Goal: Task Accomplishment & Management: Use online tool/utility

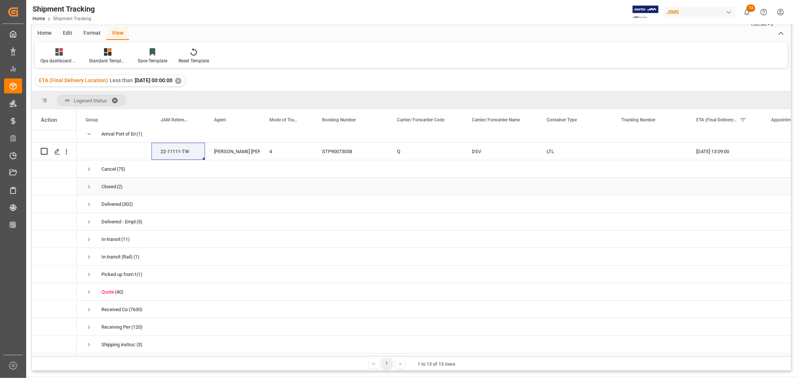
scroll to position [42, 0]
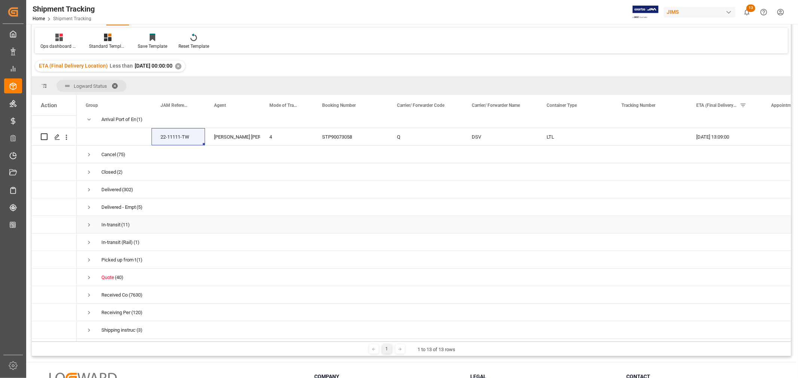
click at [89, 223] on span "Press SPACE to select this row." at bounding box center [89, 225] width 7 height 7
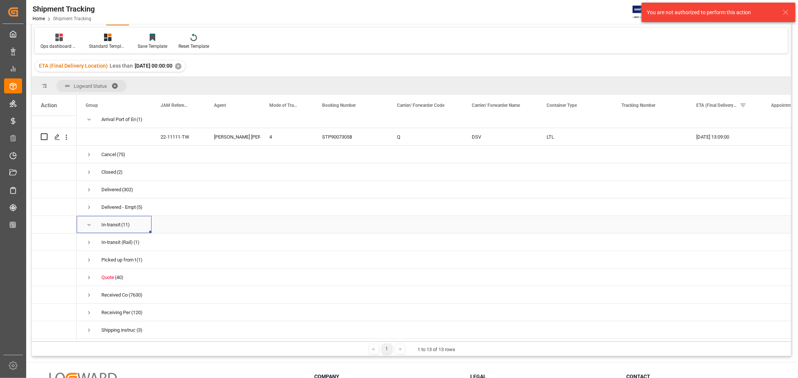
click at [89, 223] on span "Press SPACE to select this row." at bounding box center [89, 225] width 7 height 7
click at [491, 53] on div "Shipment Tracking JAM Reference Number Equals Save Ctrl/CMD + S Home Edit Forma…" at bounding box center [411, 172] width 759 height 369
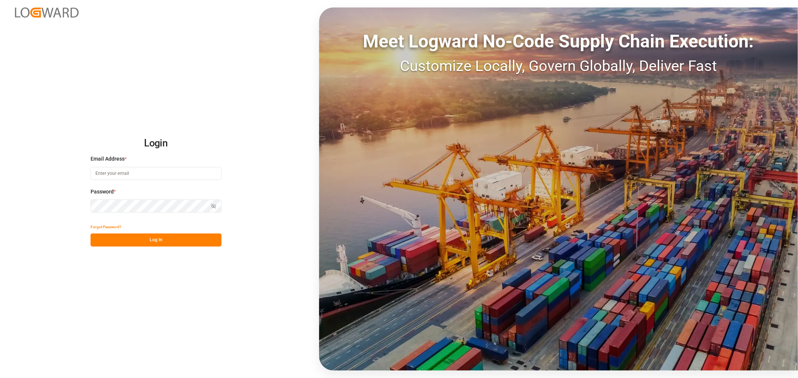
type input "[EMAIL_ADDRESS][DOMAIN_NAME]"
click at [144, 239] on button "Log In" at bounding box center [156, 240] width 131 height 13
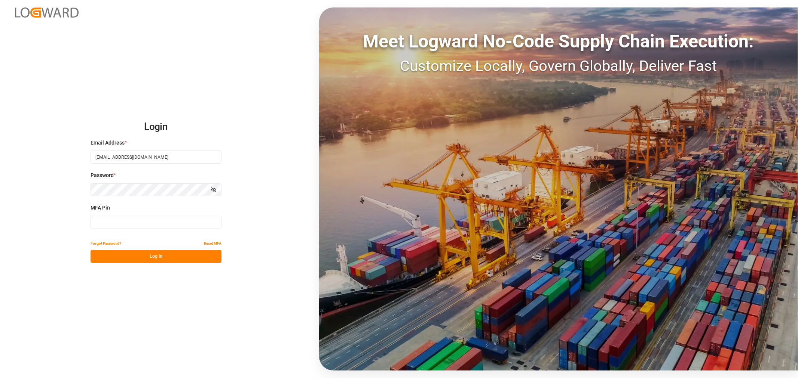
click at [111, 219] on input at bounding box center [156, 222] width 131 height 13
type input "491076"
click at [155, 257] on button "Log In" at bounding box center [156, 256] width 131 height 13
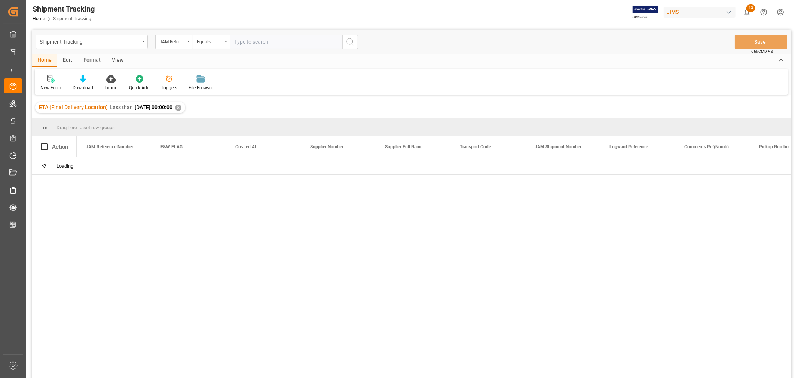
click at [185, 108] on div "ETA (Final Delivery Location) Less than 2025-09-29 00:00:00 ✕" at bounding box center [110, 107] width 150 height 11
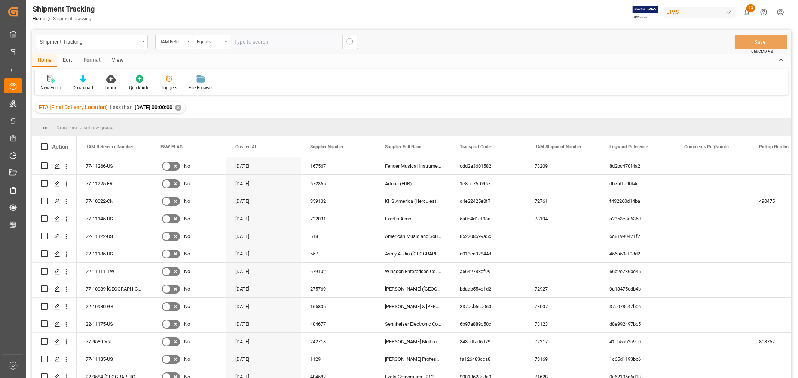
drag, startPoint x: 111, startPoint y: 58, endPoint x: 96, endPoint y: 64, distance: 16.3
click at [111, 58] on div "View" at bounding box center [117, 60] width 23 height 13
click at [50, 83] on div "Default" at bounding box center [48, 83] width 26 height 16
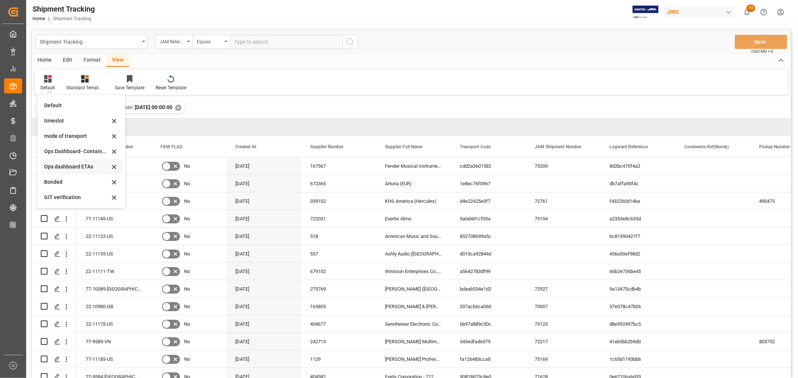
click at [71, 166] on div "Ops dashboard ETAs" at bounding box center [76, 167] width 65 height 8
click at [274, 96] on div "Shipment Tracking JAM Reference Number Equals Save Ctrl/CMD + S Home Edit Forma…" at bounding box center [411, 214] width 759 height 369
click at [62, 166] on div "Press SPACE to select this row." at bounding box center [56, 167] width 11 height 14
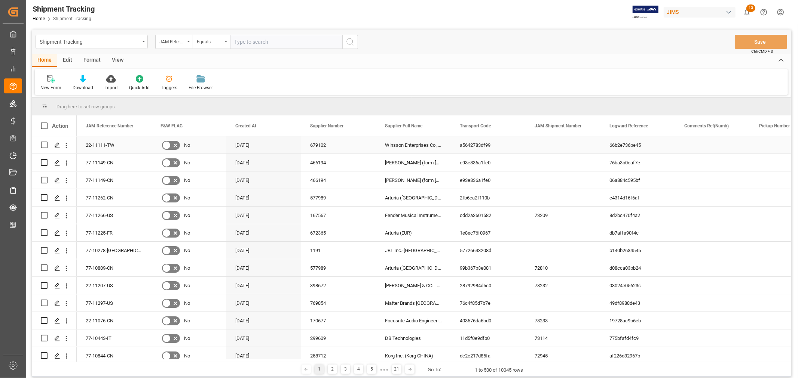
click at [414, 149] on div "Winsson Enterprises Co., Ltd" at bounding box center [413, 145] width 75 height 17
click at [257, 40] on input "text" at bounding box center [286, 42] width 112 height 14
paste input "22-11153-CA"
type input "22-11153-CA"
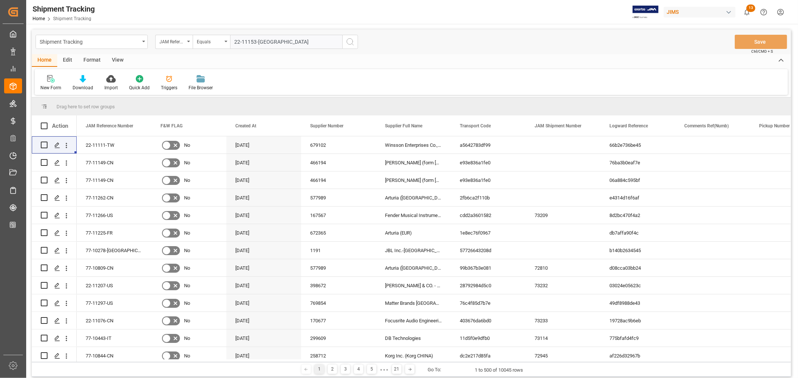
drag, startPoint x: 348, startPoint y: 42, endPoint x: 394, endPoint y: 110, distance: 81.6
click at [348, 42] on icon "search button" at bounding box center [350, 41] width 9 height 9
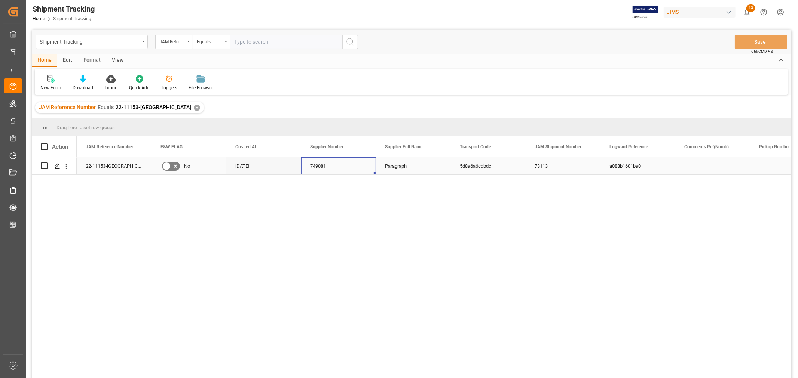
click at [324, 173] on div "749081" at bounding box center [338, 165] width 75 height 17
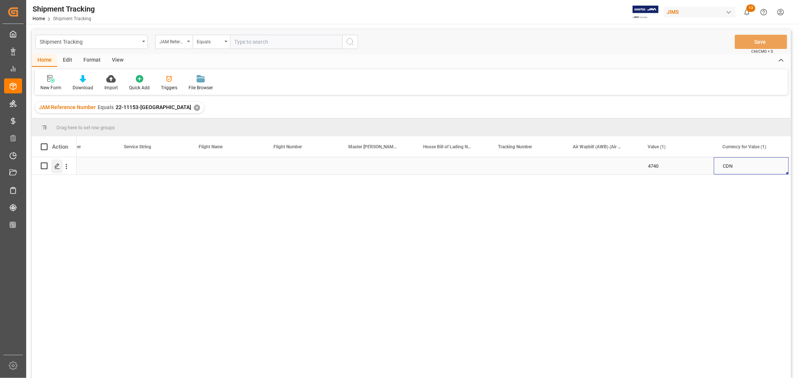
click at [57, 165] on icon "Press SPACE to select this row." at bounding box center [57, 166] width 6 height 6
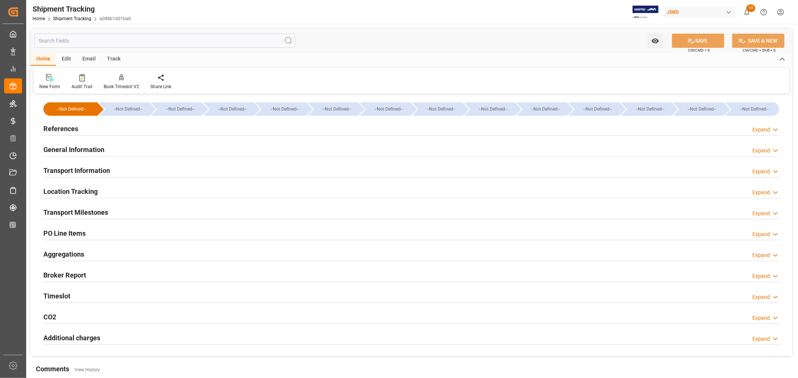
click at [70, 214] on h2 "Transport Milestones" at bounding box center [75, 213] width 65 height 10
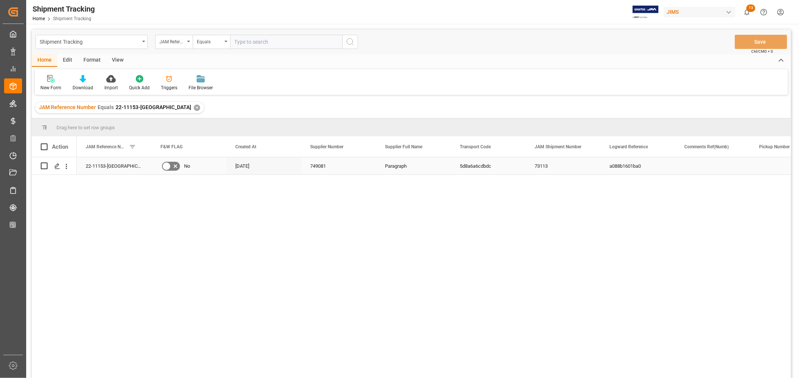
click at [389, 170] on div "Paragraph" at bounding box center [413, 165] width 75 height 17
click at [194, 107] on div "✕" at bounding box center [197, 108] width 6 height 6
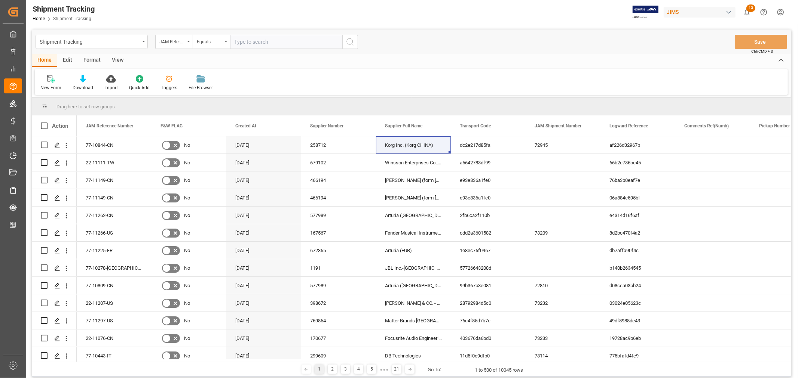
click at [119, 58] on div "View" at bounding box center [117, 60] width 23 height 13
click at [50, 86] on div "Default" at bounding box center [47, 88] width 15 height 7
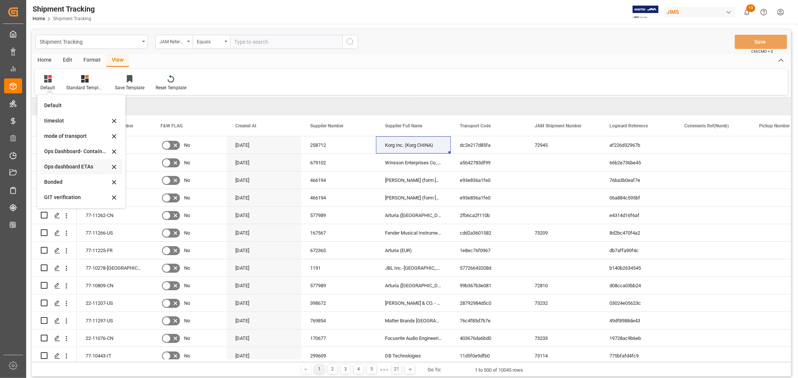
click at [75, 167] on div "Ops dashboard ETAs" at bounding box center [76, 167] width 65 height 8
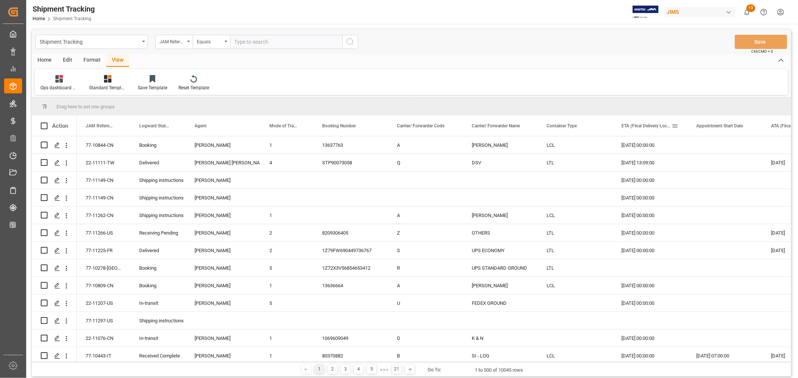
click at [674, 126] on span at bounding box center [674, 126] width 7 height 7
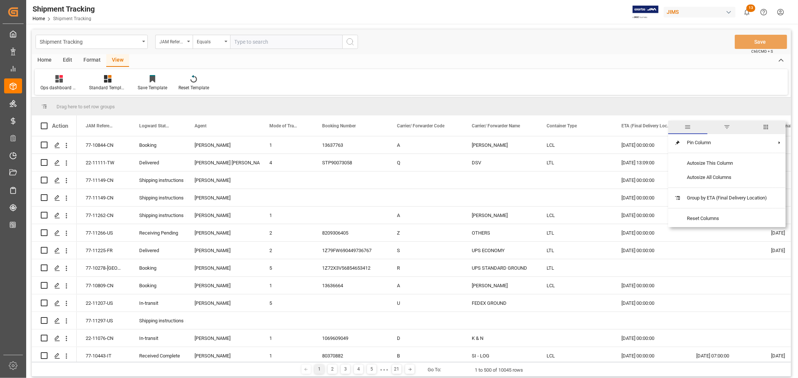
click at [728, 126] on span "filter" at bounding box center [726, 127] width 7 height 7
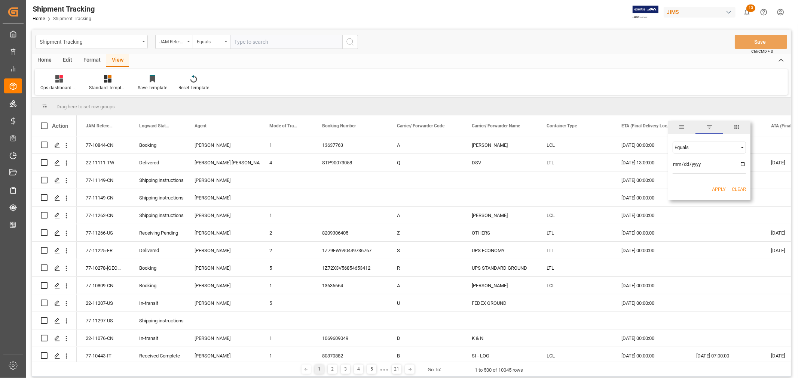
click at [686, 148] on div "Equals" at bounding box center [705, 148] width 63 height 6
click at [688, 173] on span "Less than" at bounding box center [684, 172] width 21 height 6
click at [741, 163] on input "date" at bounding box center [708, 166] width 73 height 15
type input "2025-09-29"
click at [722, 188] on button "Apply" at bounding box center [719, 189] width 14 height 7
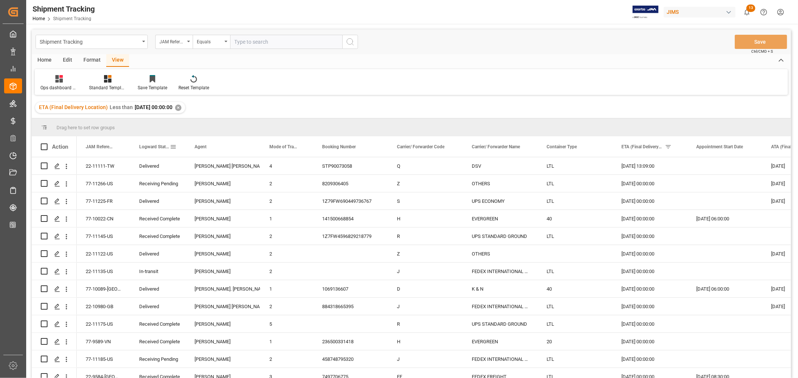
drag, startPoint x: 150, startPoint y: 145, endPoint x: 145, endPoint y: 128, distance: 17.5
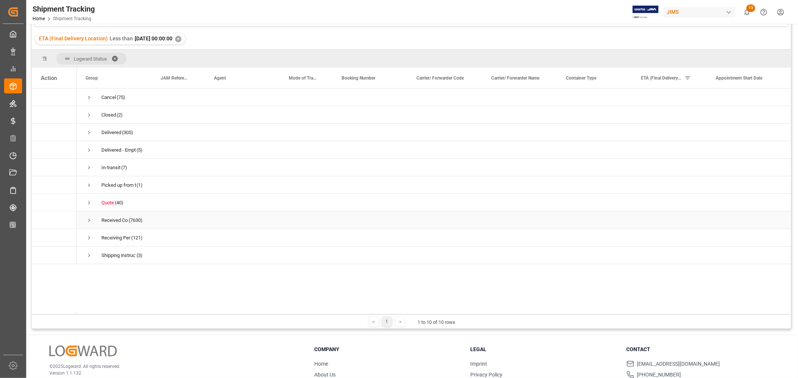
scroll to position [83, 0]
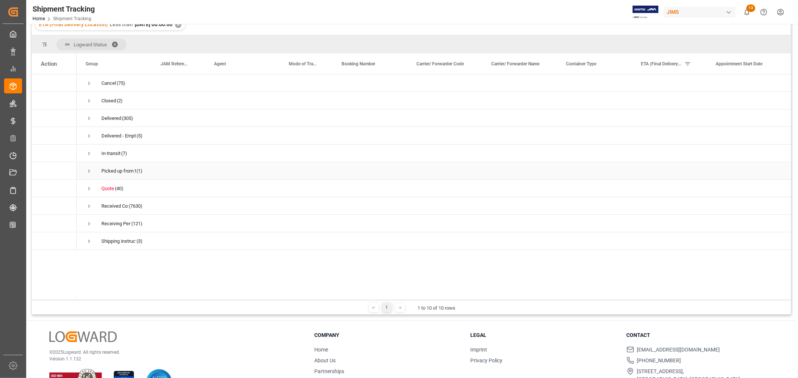
click at [88, 171] on span "Press SPACE to select this row." at bounding box center [89, 171] width 7 height 7
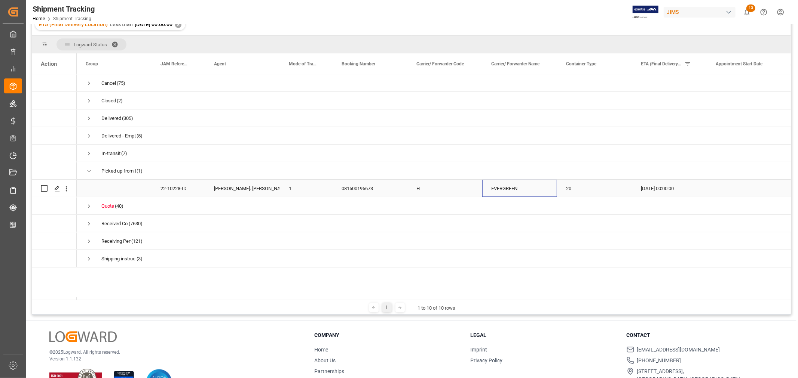
click at [502, 191] on div "EVERGREEN" at bounding box center [519, 188] width 75 height 17
click at [360, 191] on div "081500195673" at bounding box center [369, 188] width 75 height 17
click at [677, 188] on div "26-09-2025 00:00:00" at bounding box center [669, 188] width 75 height 17
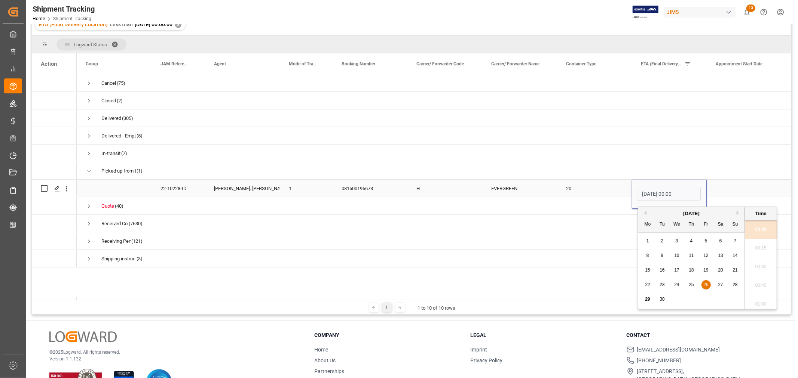
scroll to position [1199, 0]
click at [664, 298] on span "30" at bounding box center [661, 299] width 5 height 5
type input "30-09-2025 00:00"
click at [517, 191] on div "EVERGREEN" at bounding box center [519, 188] width 75 height 17
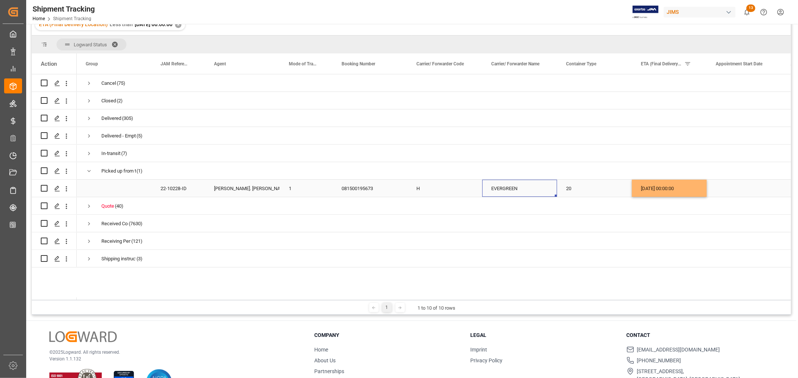
click at [658, 189] on div "30-09-2025 00:00:00" at bounding box center [669, 188] width 75 height 17
click at [528, 186] on div "EVERGREEN" at bounding box center [519, 188] width 75 height 17
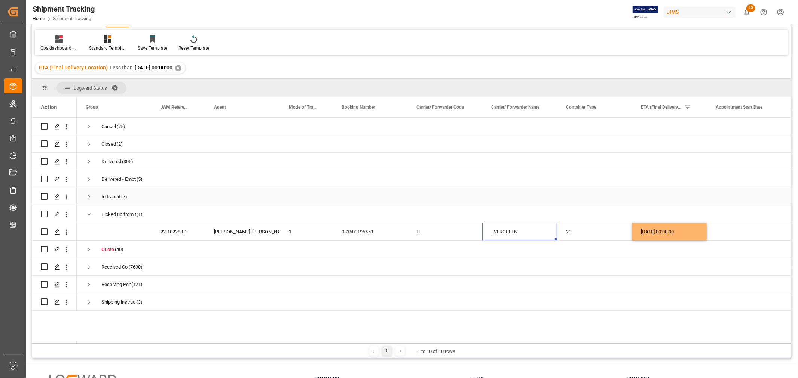
scroll to position [0, 0]
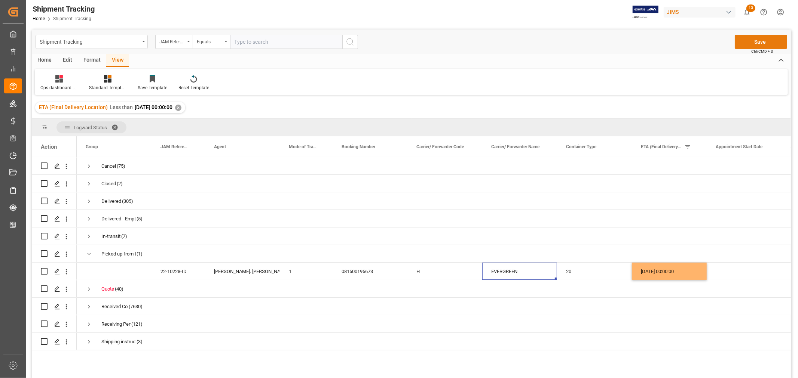
click at [758, 39] on button "Save" at bounding box center [761, 42] width 52 height 14
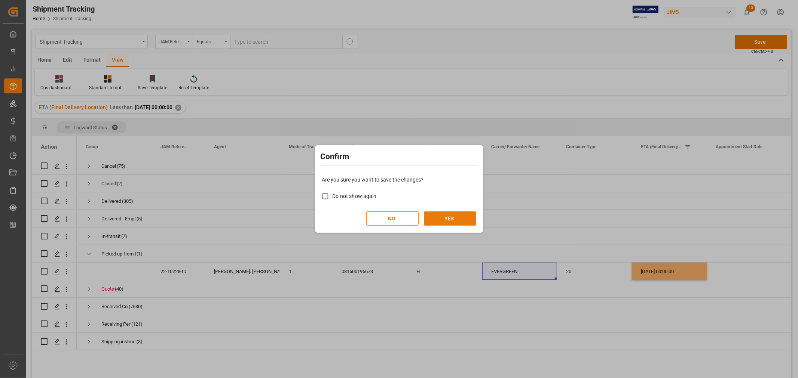
click at [441, 217] on button "YES" at bounding box center [450, 219] width 52 height 14
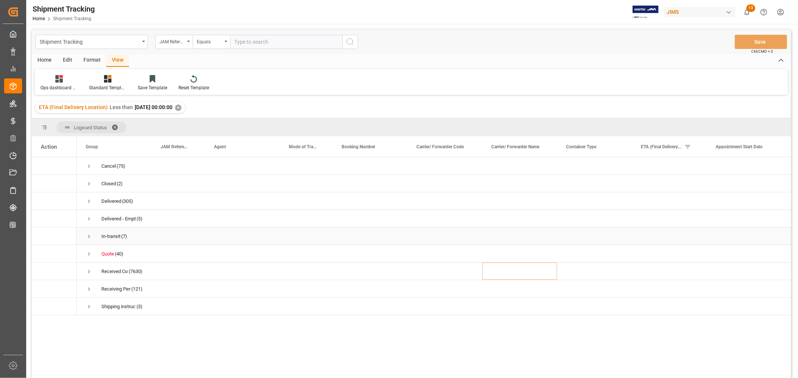
click at [89, 237] on span "Press SPACE to select this row." at bounding box center [89, 236] width 7 height 7
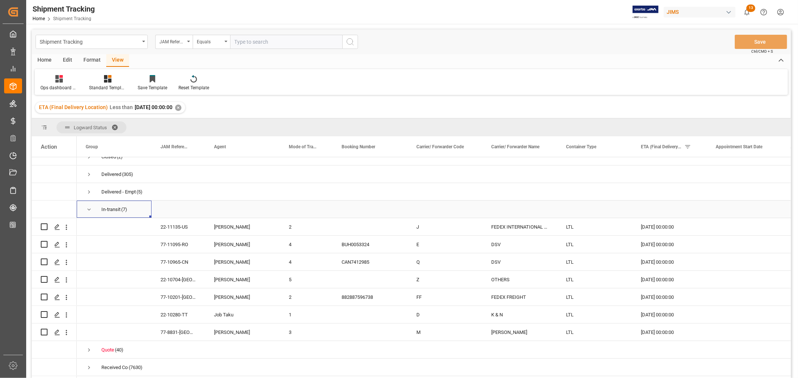
scroll to position [42, 0]
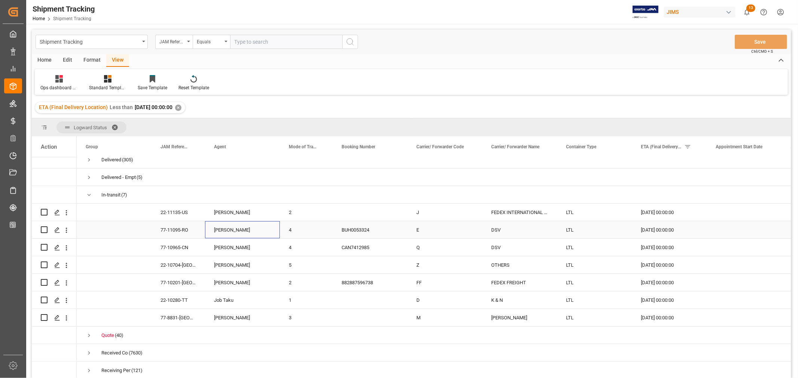
click at [227, 233] on div "Catherine Danielson" at bounding box center [242, 230] width 57 height 17
click at [177, 282] on div "77-10201-GB" at bounding box center [177, 282] width 53 height 17
click at [352, 285] on div "882887596738" at bounding box center [369, 282] width 75 height 17
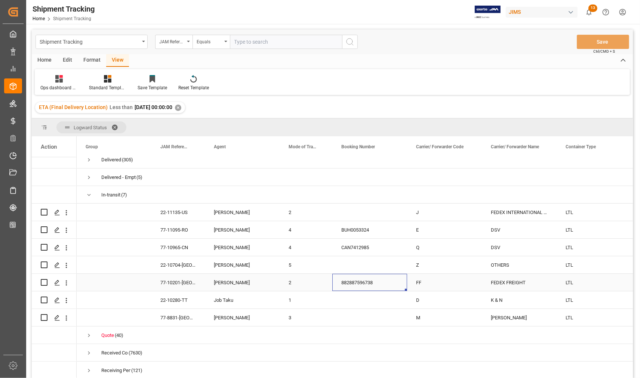
click at [504, 285] on div "FEDEX FREIGHT" at bounding box center [519, 282] width 75 height 17
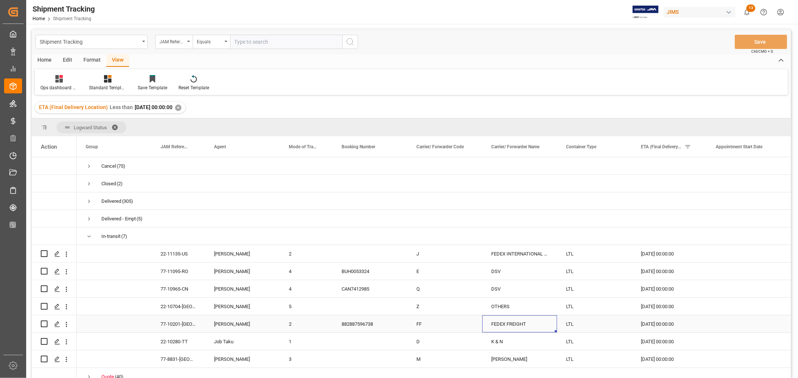
scroll to position [42, 0]
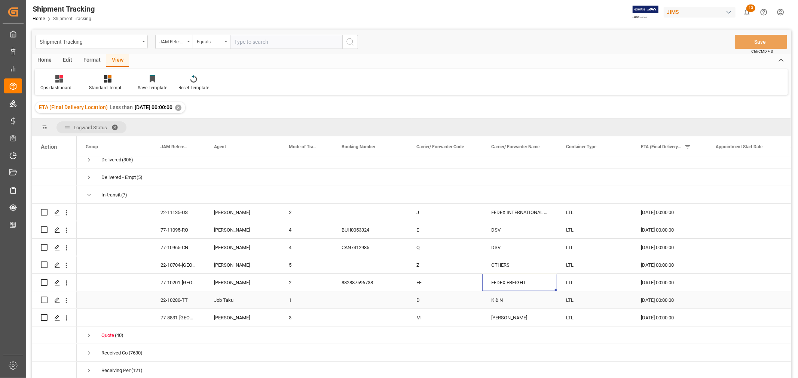
click at [223, 301] on div "Job Taku" at bounding box center [242, 300] width 57 height 17
click at [178, 306] on div "22-10280-TT" at bounding box center [177, 300] width 53 height 17
click at [651, 298] on div "26-09-2025 00:00:00" at bounding box center [669, 300] width 75 height 17
click at [228, 212] on div "George Vigo" at bounding box center [242, 212] width 57 height 17
click at [234, 230] on div "Catherine Danielson" at bounding box center [242, 230] width 57 height 17
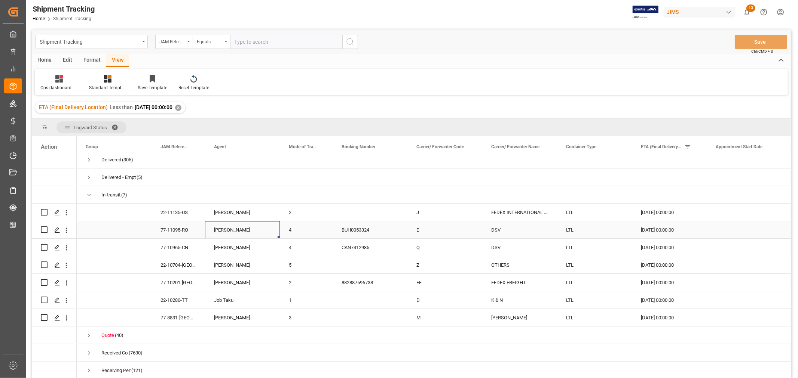
click at [178, 232] on div "77-11095-RO" at bounding box center [177, 229] width 53 height 17
click at [180, 232] on div "77-11095-RO" at bounding box center [177, 229] width 53 height 17
click at [191, 230] on div "77-11095-RO" at bounding box center [177, 229] width 53 height 17
click at [176, 247] on div "77-10965-CN" at bounding box center [177, 247] width 53 height 17
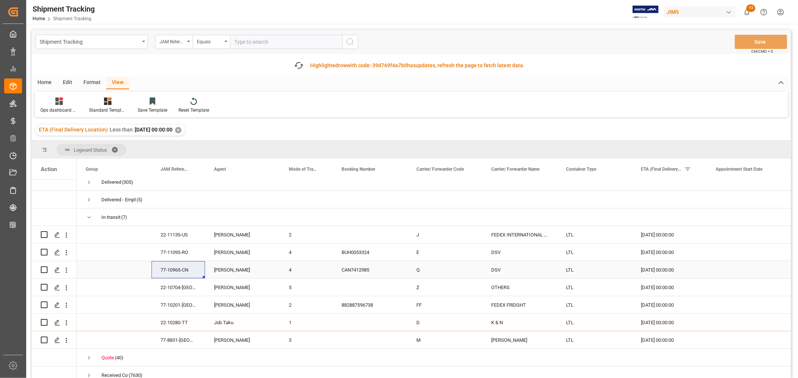
click at [178, 265] on div "77-10965-CN" at bounding box center [177, 269] width 53 height 17
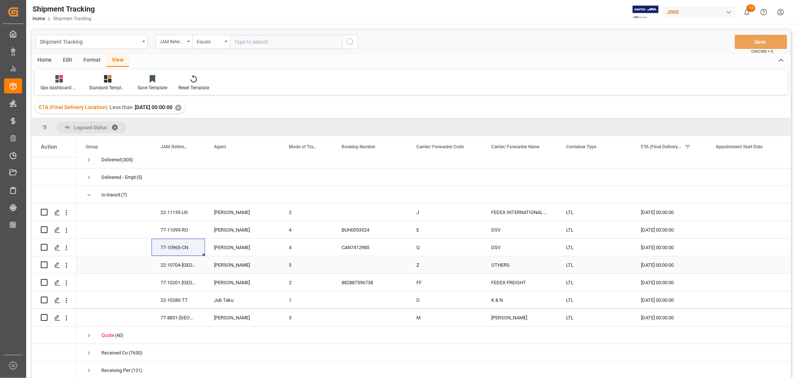
click at [233, 267] on div "George Vigo" at bounding box center [242, 265] width 57 height 17
click at [177, 214] on div "22-11135-US" at bounding box center [177, 212] width 53 height 17
click at [185, 264] on div "22-10704-US" at bounding box center [177, 265] width 53 height 17
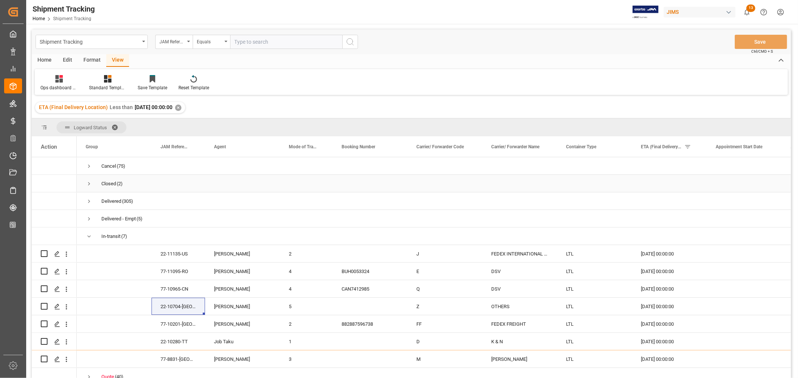
scroll to position [60, 0]
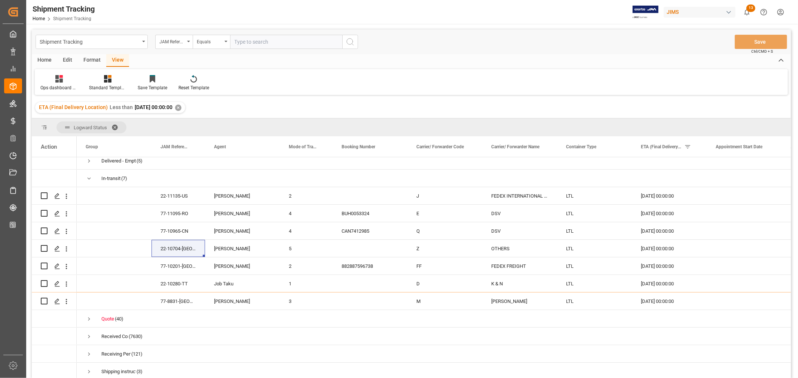
click at [181, 107] on div "✕" at bounding box center [178, 108] width 6 height 6
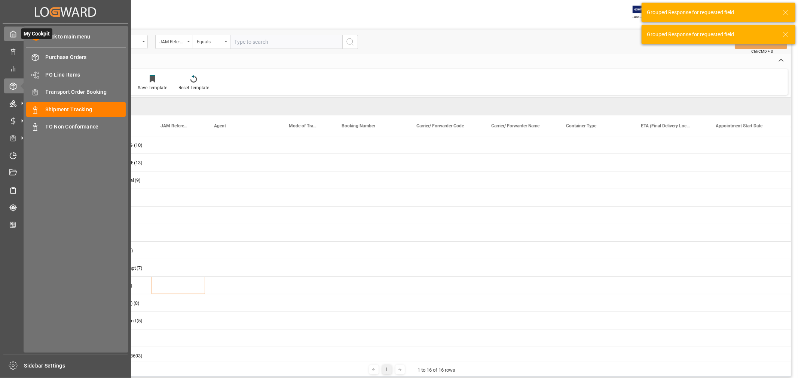
click at [13, 32] on icon at bounding box center [12, 33] width 7 height 7
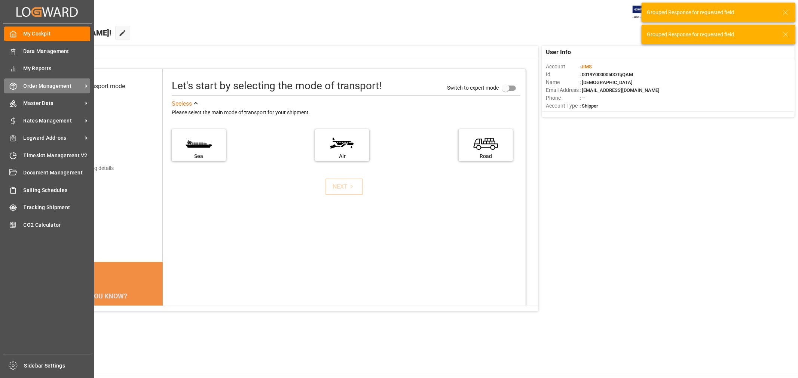
click at [51, 85] on span "Order Management" at bounding box center [53, 86] width 59 height 8
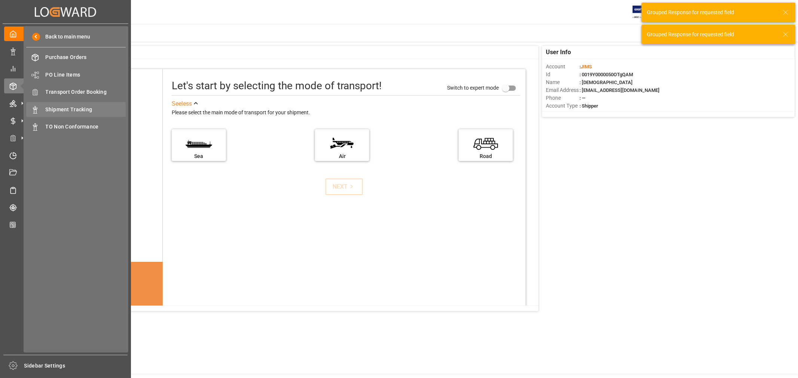
click at [73, 113] on span "Shipment Tracking" at bounding box center [86, 110] width 80 height 8
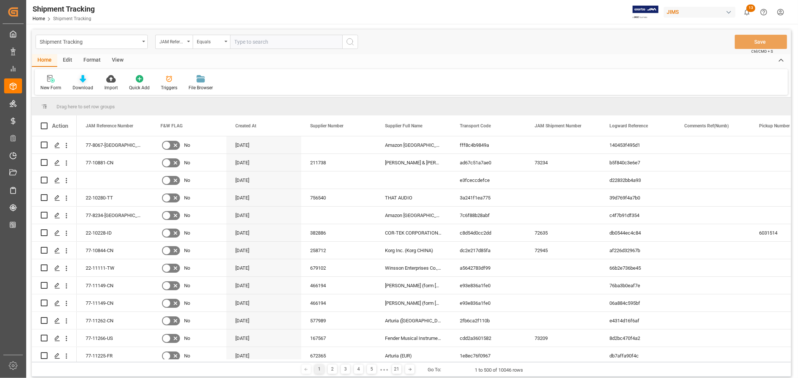
click at [83, 79] on icon at bounding box center [83, 78] width 6 height 7
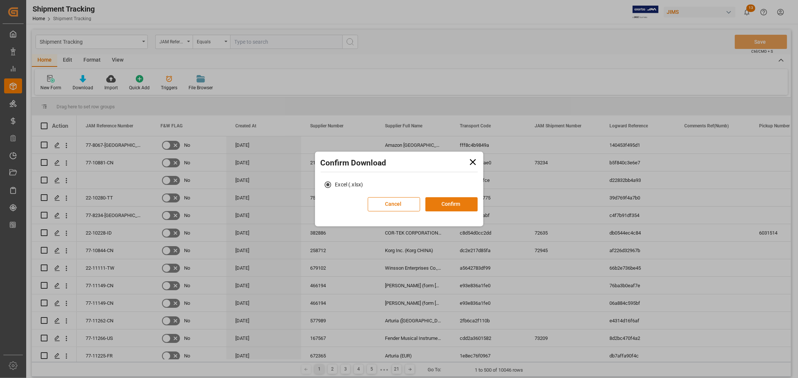
click at [450, 205] on button "Confirm" at bounding box center [451, 204] width 52 height 14
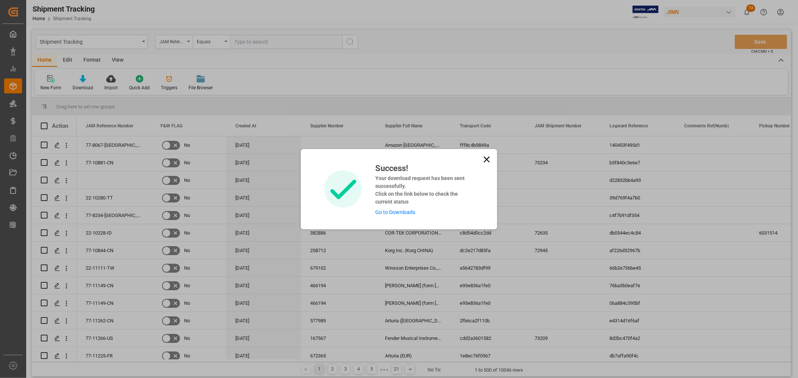
click at [398, 211] on link "Go to Downloads" at bounding box center [395, 212] width 40 height 6
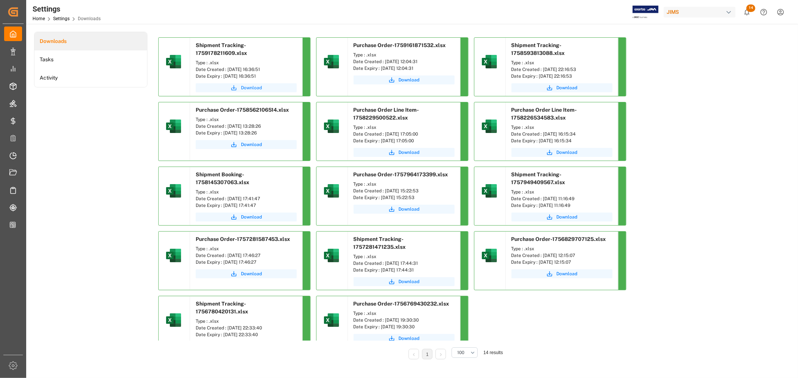
click at [244, 85] on span "Download" at bounding box center [251, 88] width 21 height 7
